Goal: Navigation & Orientation: Find specific page/section

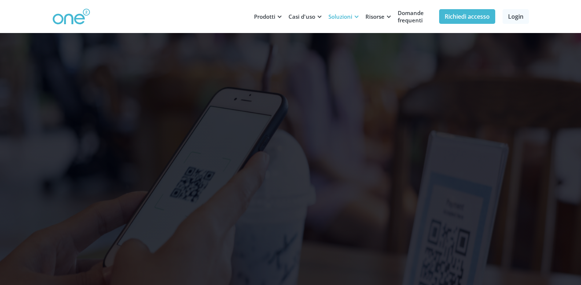
click at [358, 15] on div at bounding box center [356, 16] width 5 height 5
click at [356, 15] on div at bounding box center [356, 16] width 5 height 5
click at [307, 14] on font "Casi d'uso" at bounding box center [302, 16] width 27 height 7
click at [335, 17] on font "Soluzioni" at bounding box center [341, 16] width 24 height 7
click at [315, 15] on div "Casi d'uso" at bounding box center [304, 16] width 40 height 22
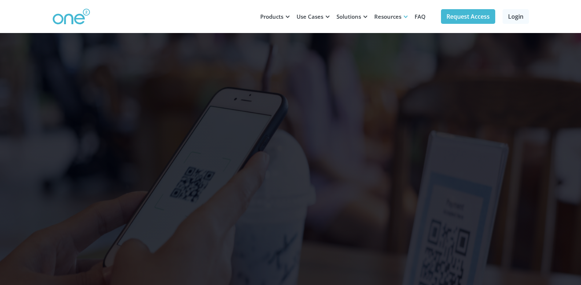
click at [370, 16] on div "Resources" at bounding box center [390, 16] width 40 height 22
click at [365, 16] on div at bounding box center [365, 16] width 5 height 5
click at [302, 19] on div "Use Cases" at bounding box center [310, 16] width 27 height 7
